Goal: Information Seeking & Learning: Compare options

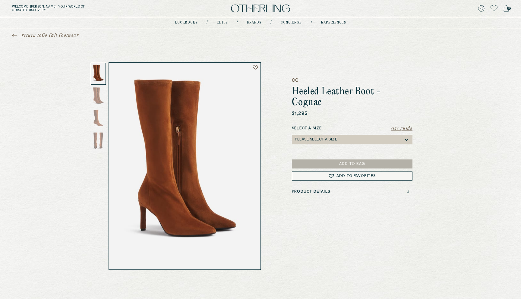
click at [250, 10] on img at bounding box center [260, 9] width 59 height 8
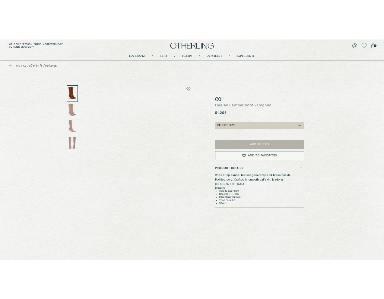
scroll to position [1, 0]
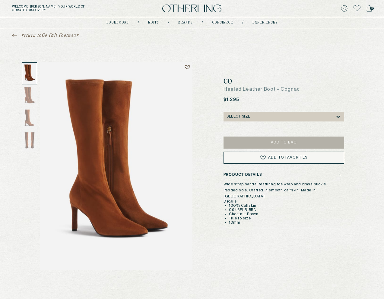
click at [49, 36] on span "return to Co Fall Footwear" at bounding box center [50, 36] width 57 height 6
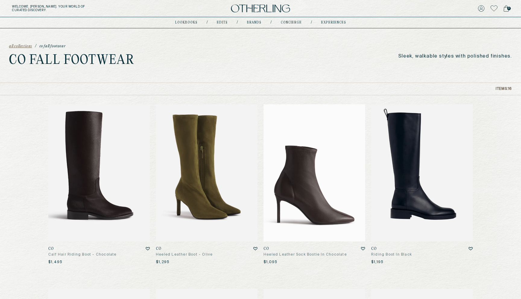
click at [303, 154] on img at bounding box center [314, 172] width 102 height 137
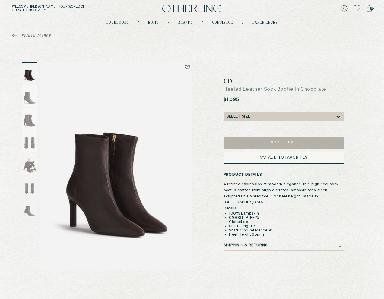
click at [49, 34] on span "return to shop" at bounding box center [37, 36] width 30 height 6
click at [37, 34] on span "return to Co Fall Footwear" at bounding box center [50, 36] width 57 height 6
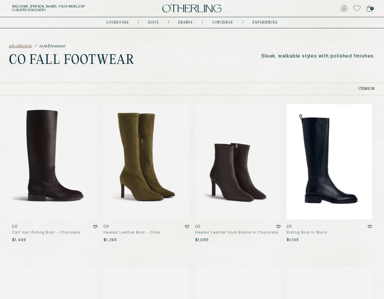
click at [318, 170] on img at bounding box center [328, 161] width 85 height 115
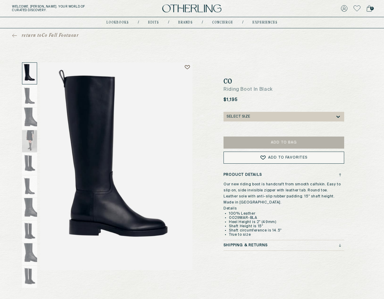
click at [43, 36] on span "return to Co Fall Footwear" at bounding box center [50, 36] width 57 height 6
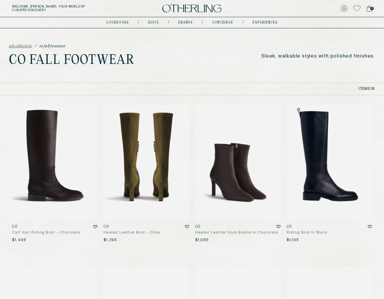
click at [151, 163] on img at bounding box center [145, 161] width 85 height 115
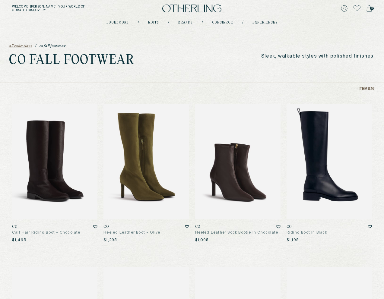
click at [56, 162] on img at bounding box center [54, 161] width 85 height 115
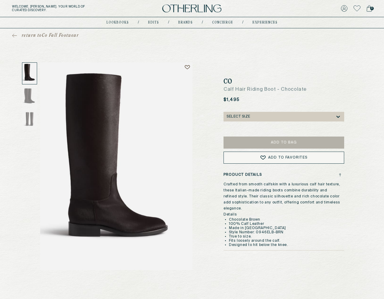
click at [45, 36] on span "return to Co Fall Footwear" at bounding box center [50, 36] width 57 height 6
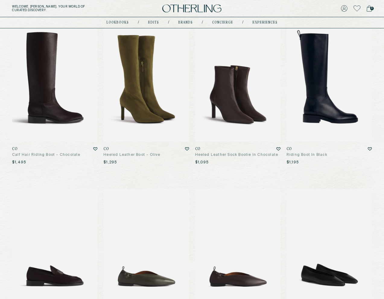
scroll to position [230, 0]
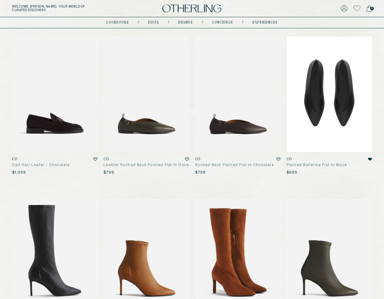
click at [311, 115] on img at bounding box center [328, 93] width 85 height 115
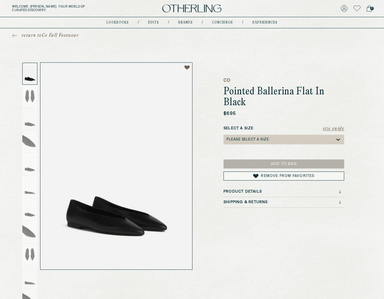
click at [28, 34] on span "return to Co Fall Footwear" at bounding box center [50, 36] width 57 height 6
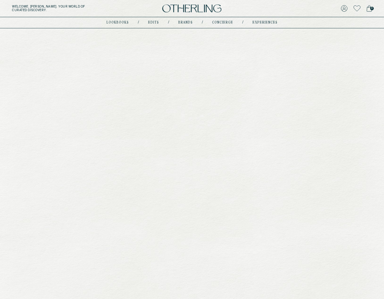
scroll to position [193, 0]
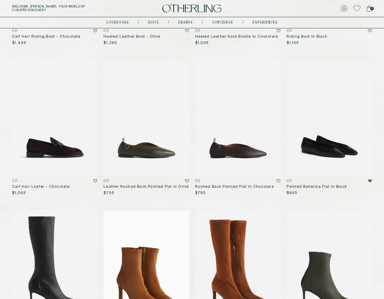
click at [153, 252] on img at bounding box center [145, 268] width 85 height 115
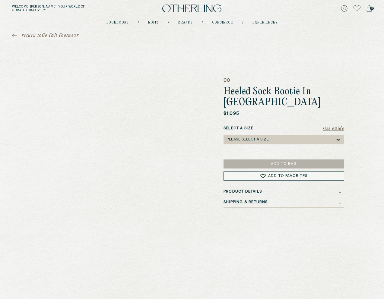
click at [57, 36] on span "return to Co Fall Footwear" at bounding box center [50, 36] width 57 height 6
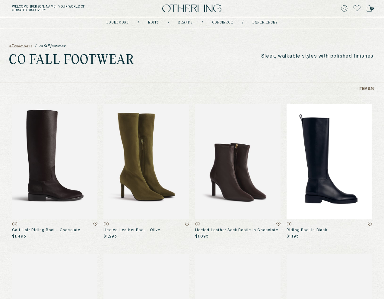
click at [334, 124] on img at bounding box center [328, 161] width 85 height 115
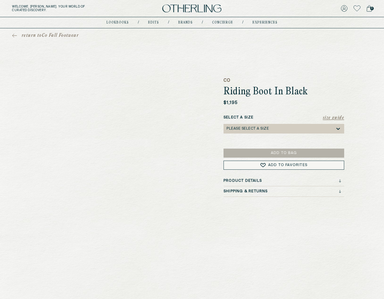
click at [65, 35] on span "return to Co Fall Footwear" at bounding box center [50, 36] width 57 height 6
